Goal: Task Accomplishment & Management: Manage account settings

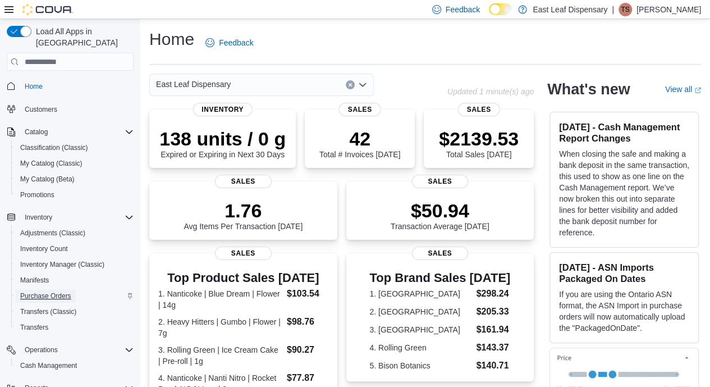
click at [39, 291] on span "Purchase Orders" at bounding box center [45, 295] width 51 height 9
